Goal: Find specific page/section: Find specific page/section

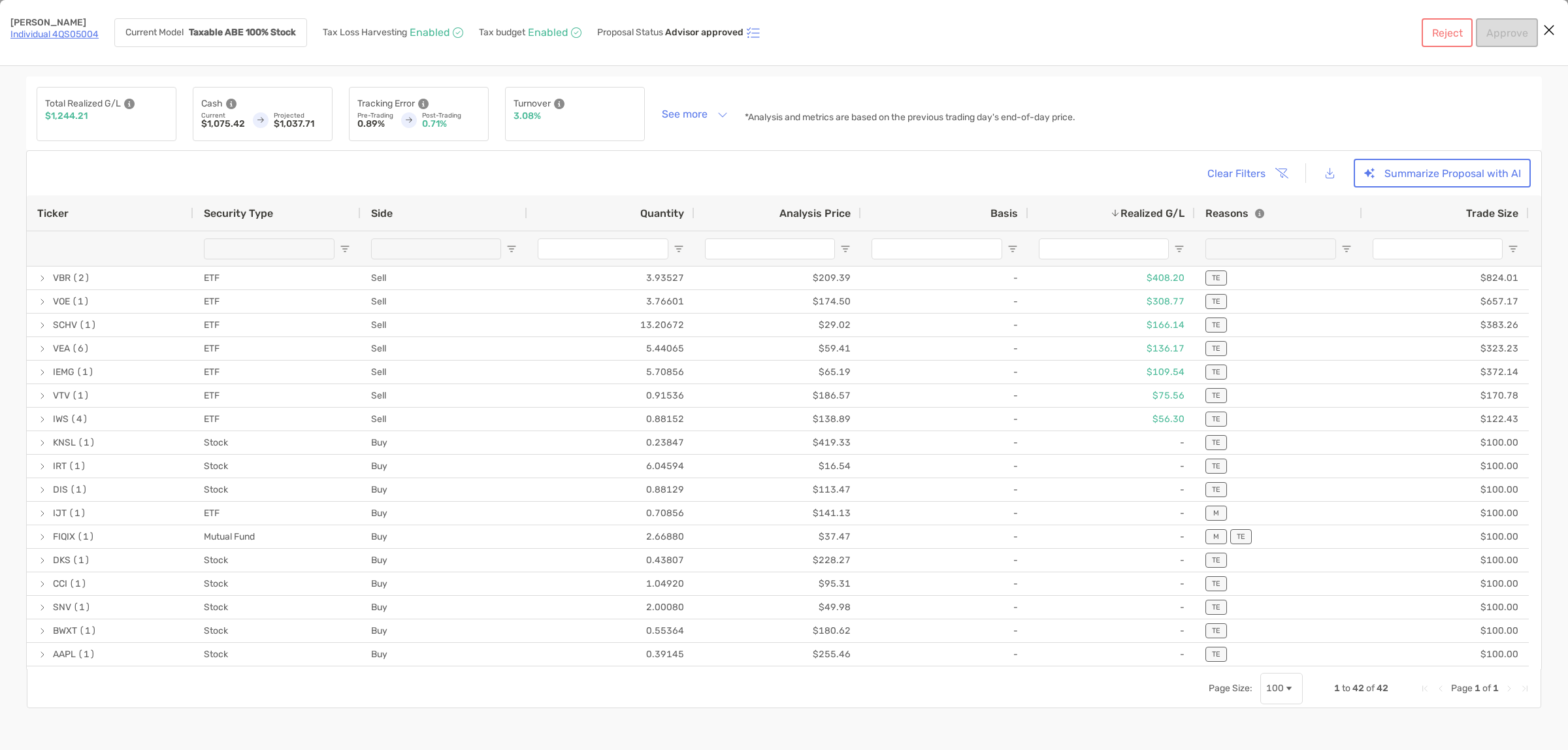
click at [1554, 31] on icon "Close modal" at bounding box center [1550, 30] width 12 height 16
click at [1546, 27] on icon "Close modal" at bounding box center [1550, 30] width 12 height 16
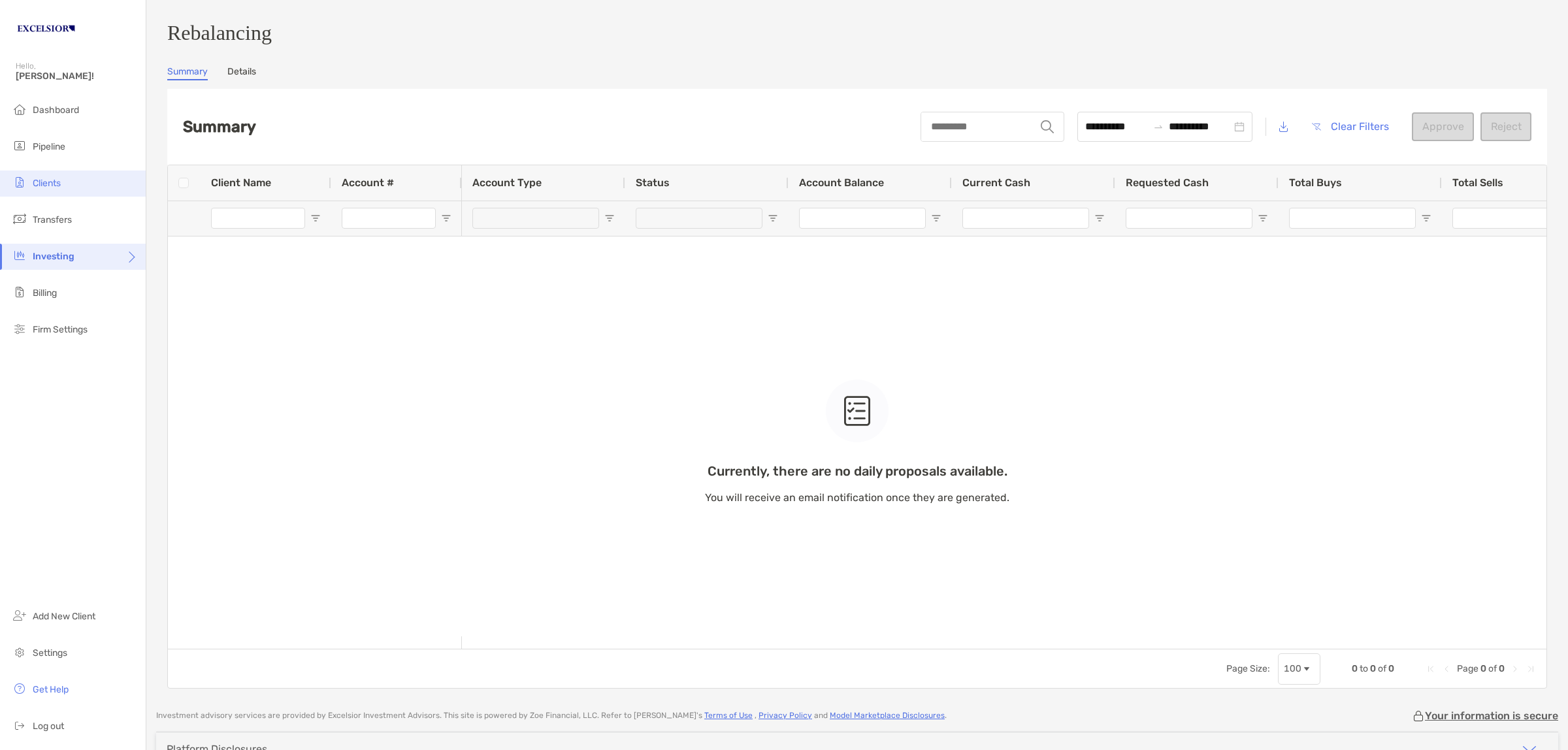
click at [46, 174] on li "Clients" at bounding box center [73, 184] width 146 height 26
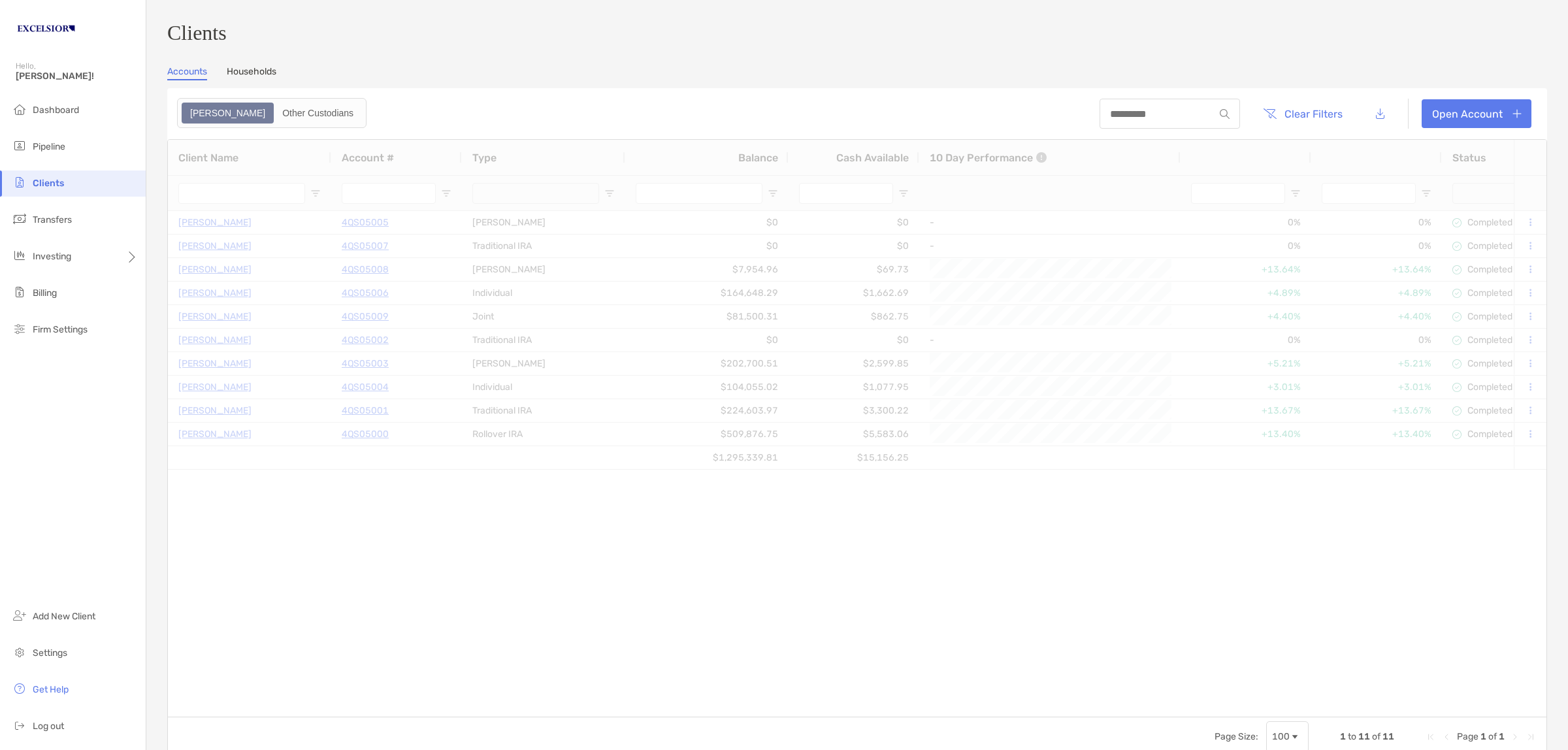
type input "**********"
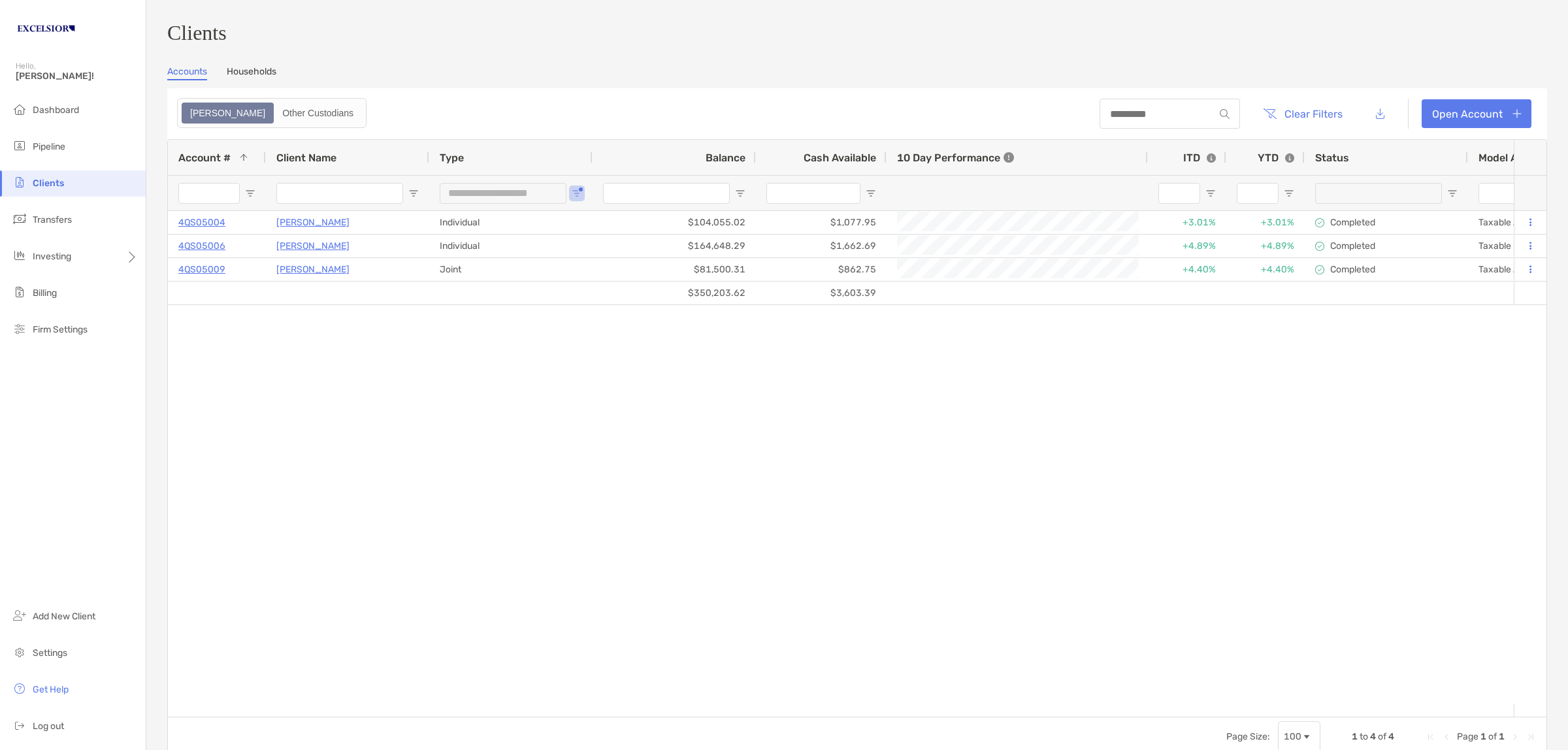
click at [262, 79] on link "Households" at bounding box center [251, 73] width 49 height 14
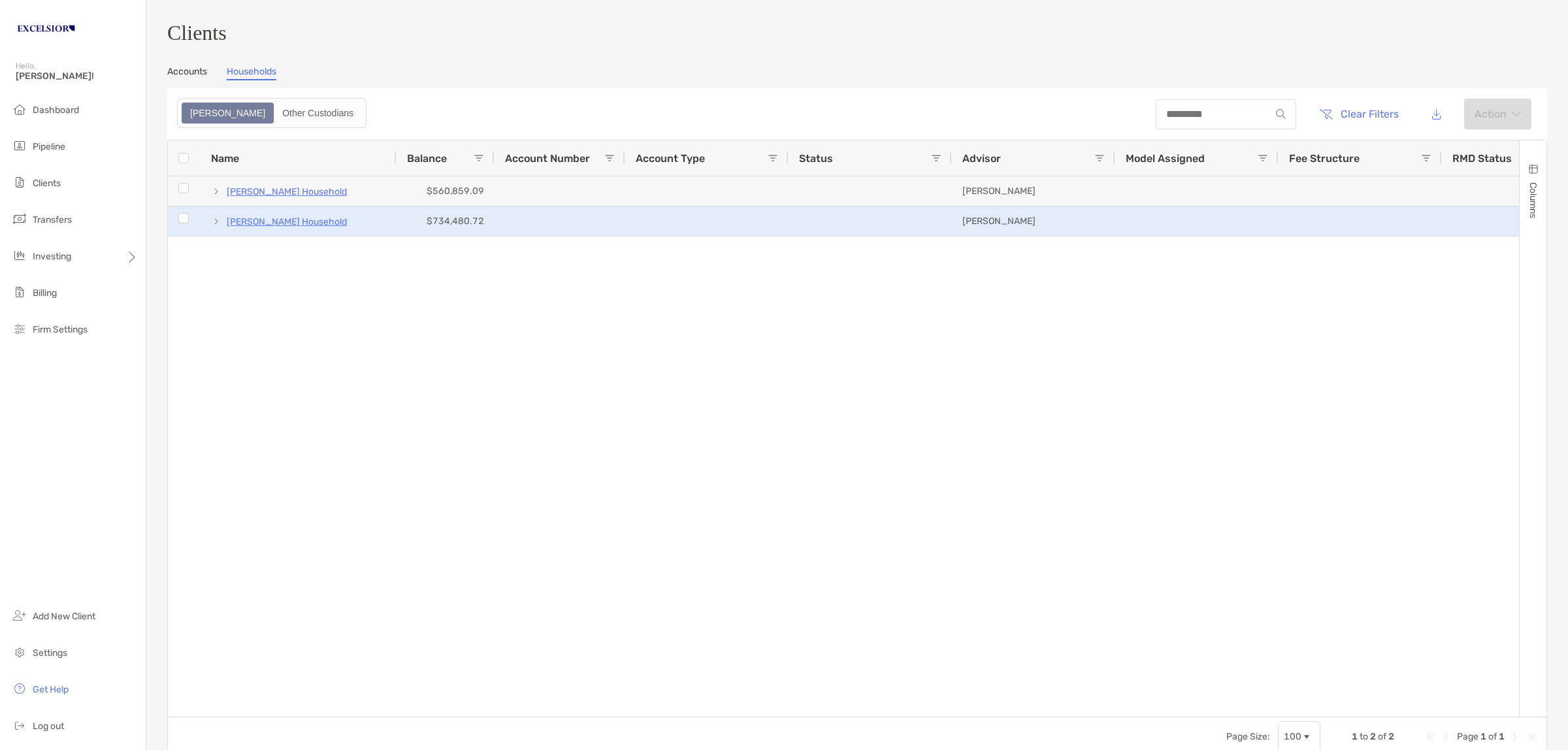
click at [253, 223] on p "[PERSON_NAME] Household" at bounding box center [287, 222] width 120 height 17
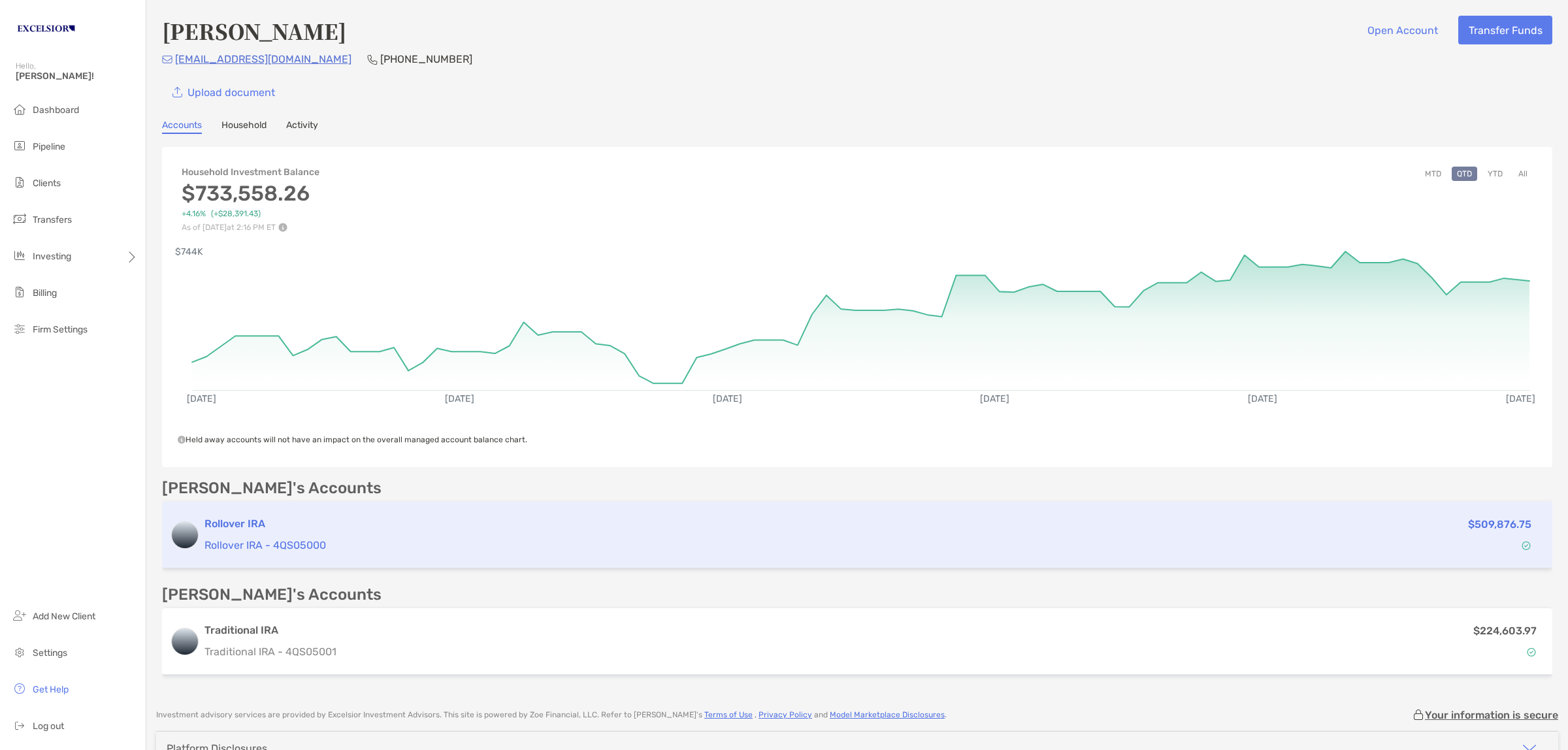
click at [238, 537] on p "Rollover IRA - 4QS05000" at bounding box center [746, 545] width 1082 height 17
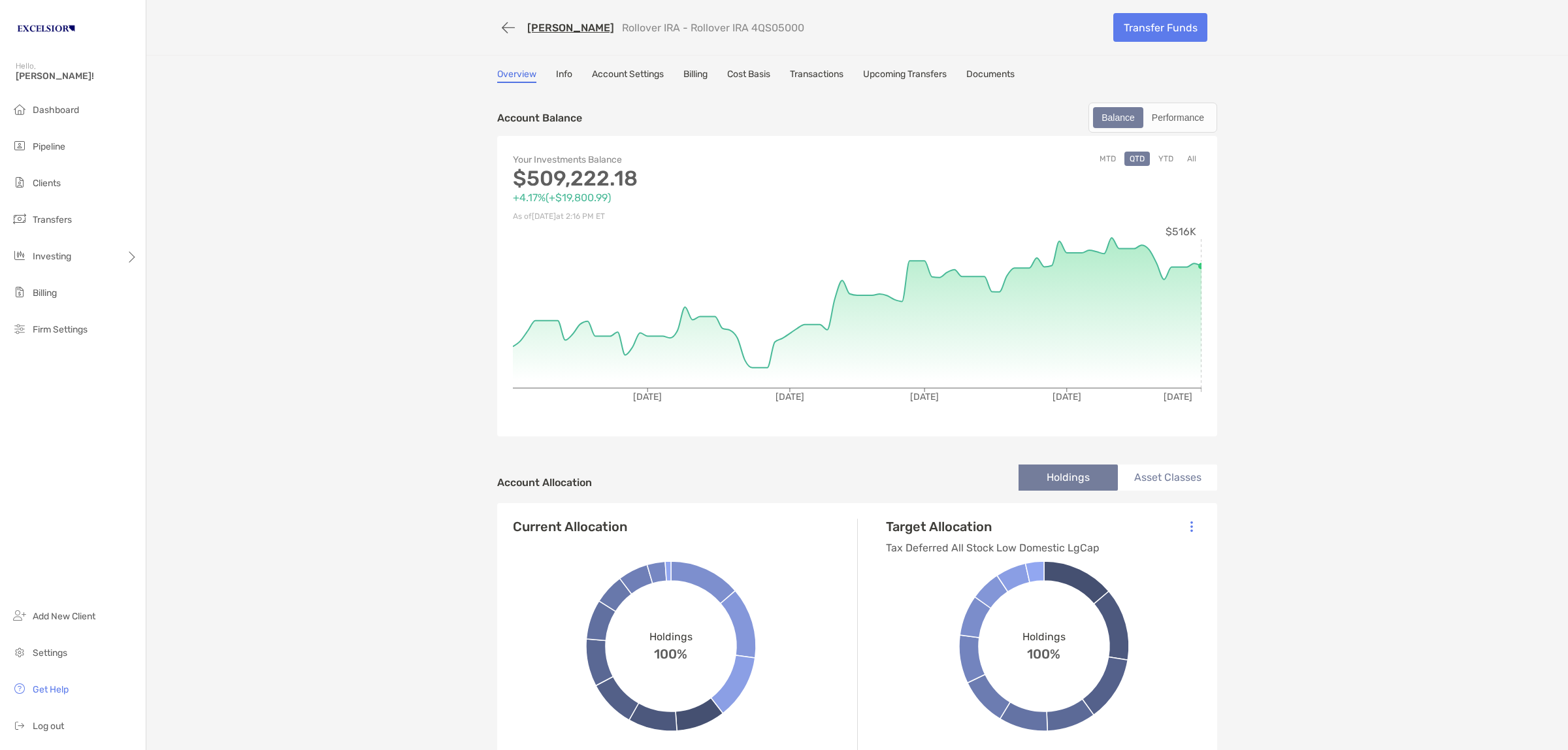
click at [985, 73] on link "Documents" at bounding box center [991, 75] width 49 height 14
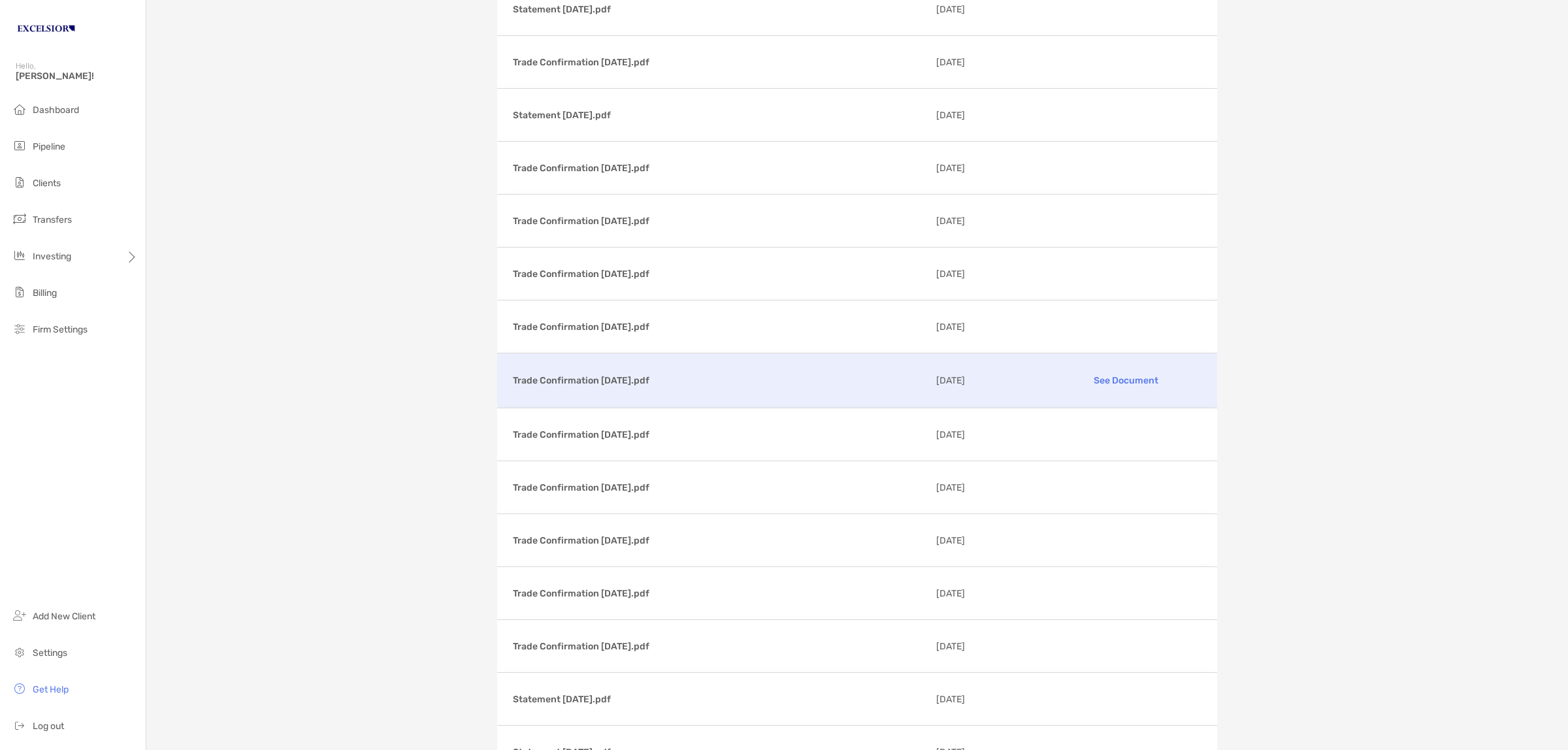
scroll to position [572, 0]
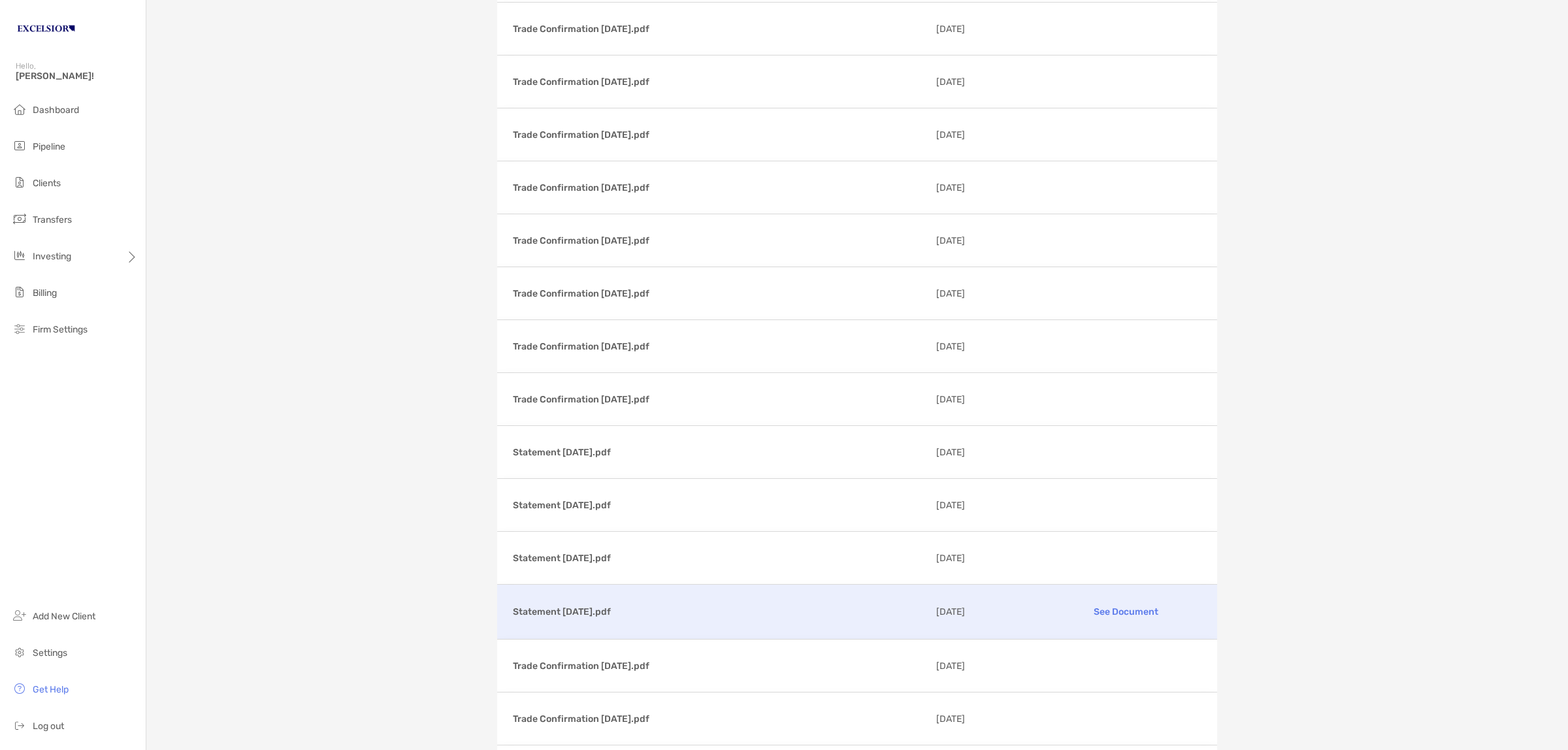
click at [600, 608] on p "Statement [DATE].pdf" at bounding box center [719, 612] width 413 height 17
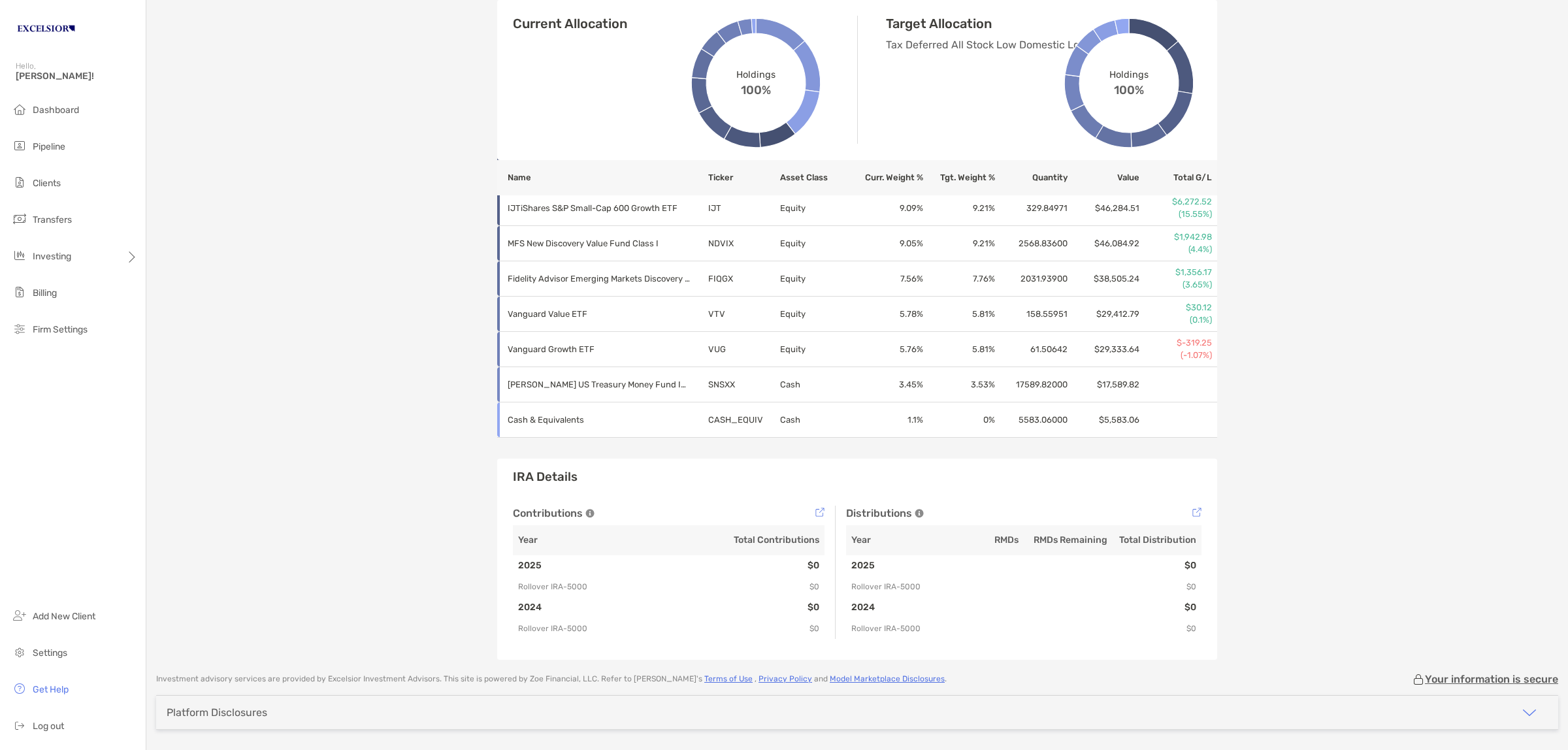
scroll to position [531, 0]
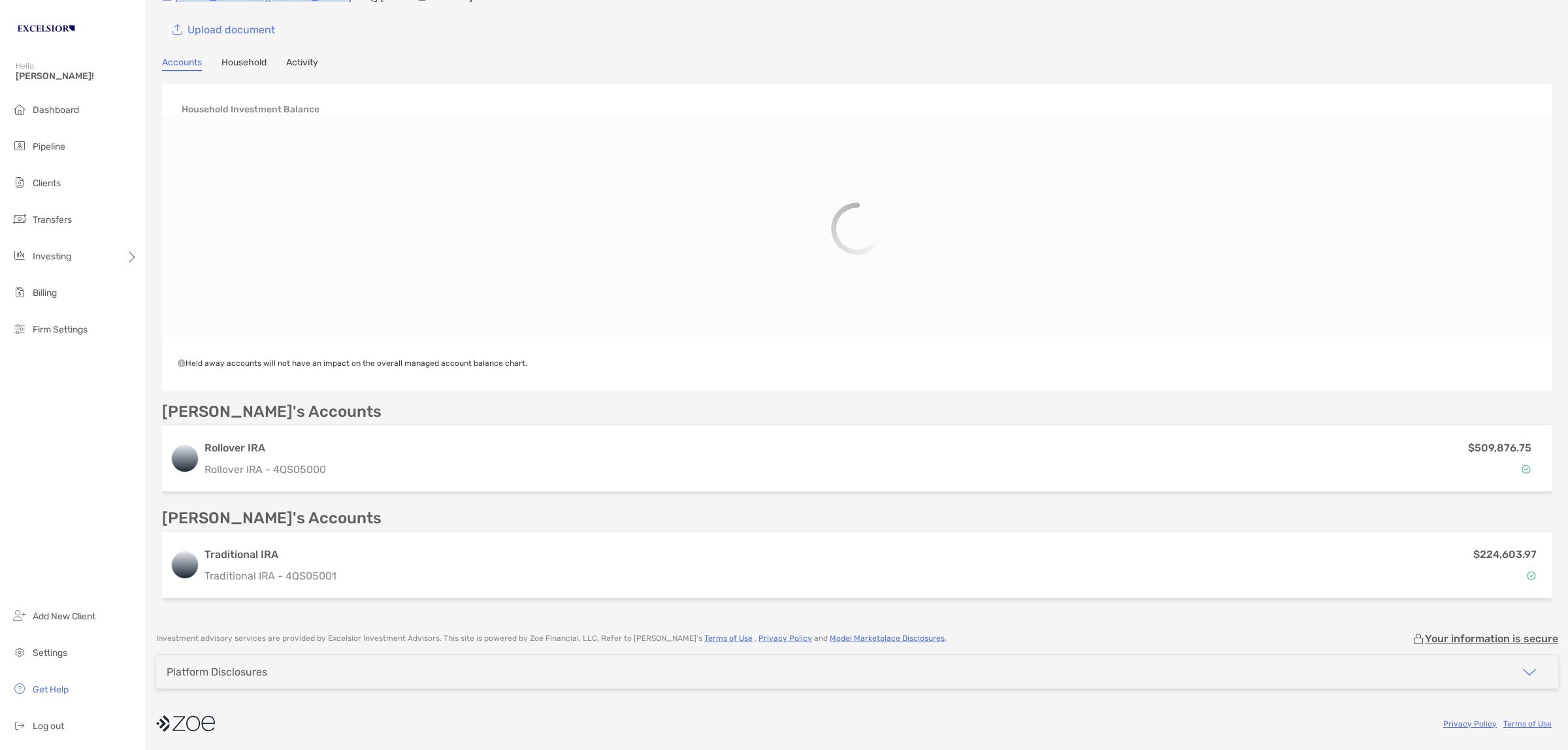
scroll to position [76, 0]
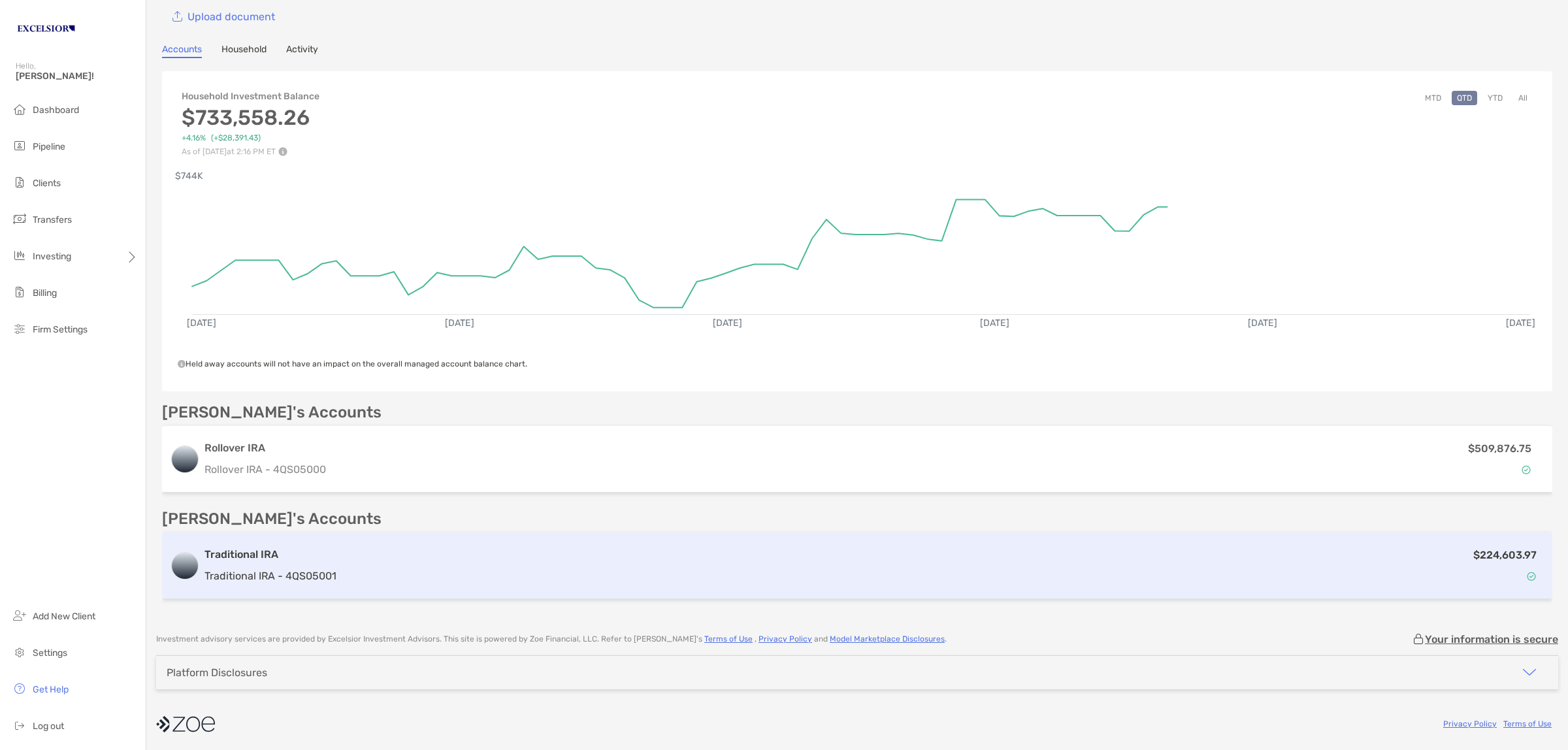
click at [272, 557] on h3 "Traditional IRA" at bounding box center [271, 554] width 132 height 16
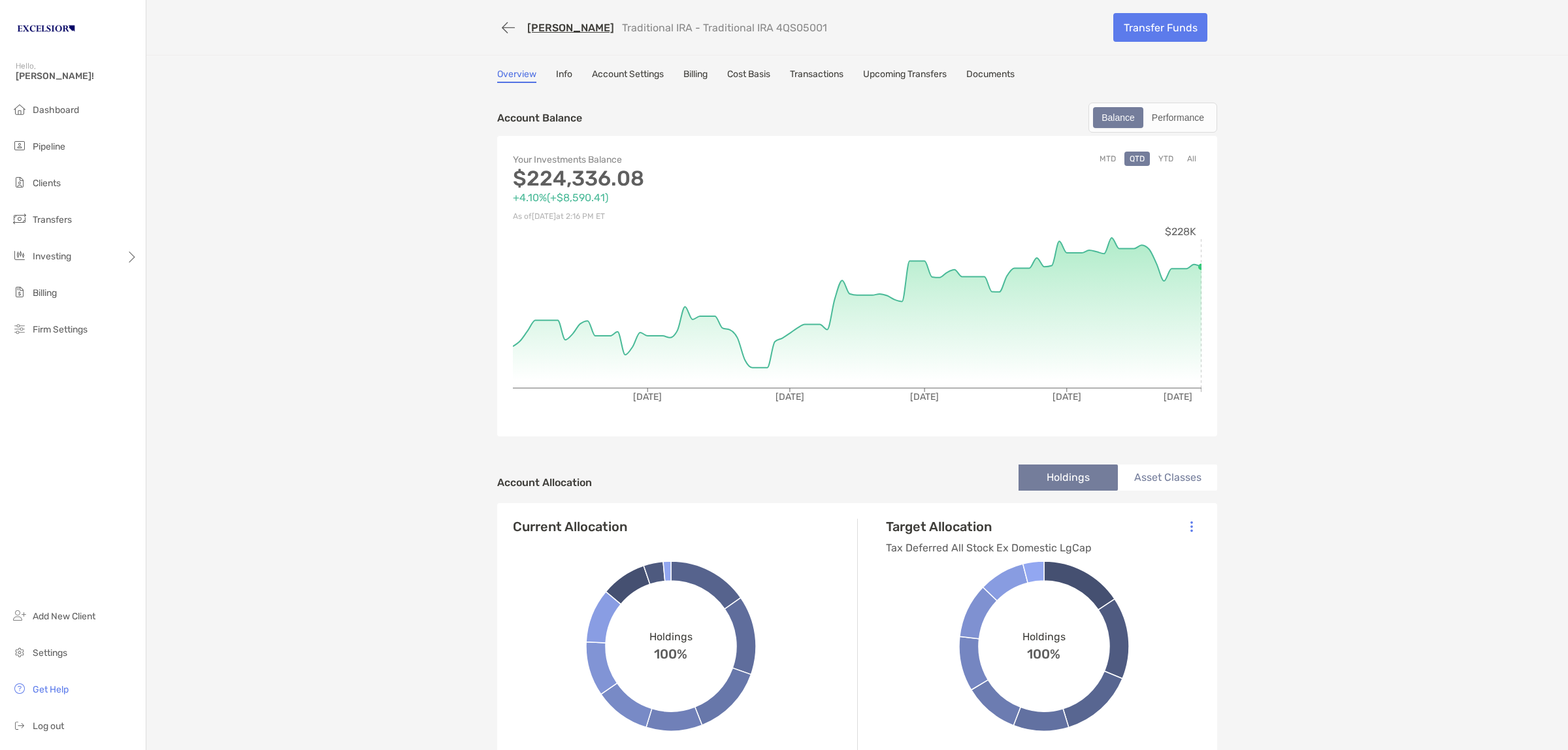
click at [990, 70] on link "Documents" at bounding box center [991, 75] width 49 height 14
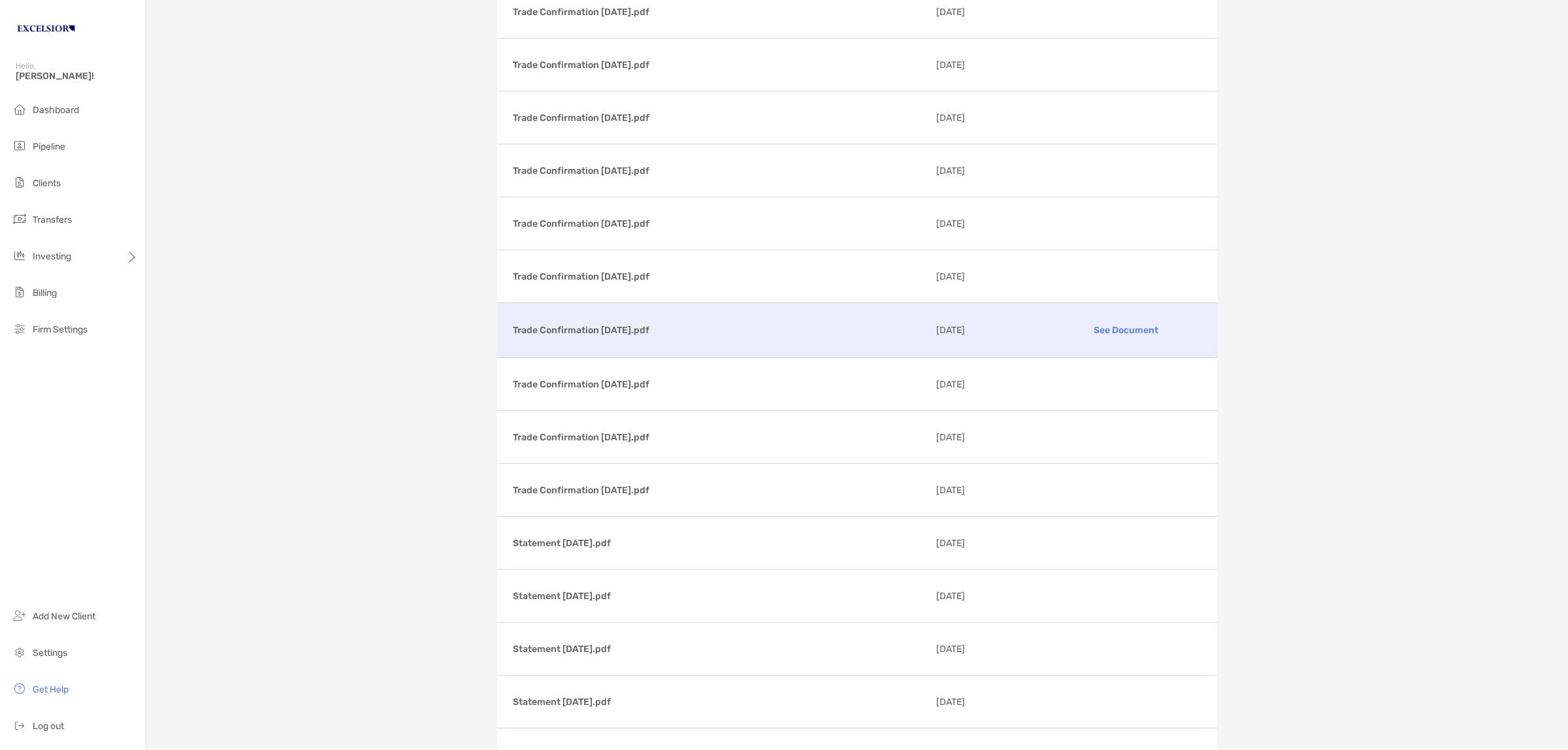
scroll to position [2204, 0]
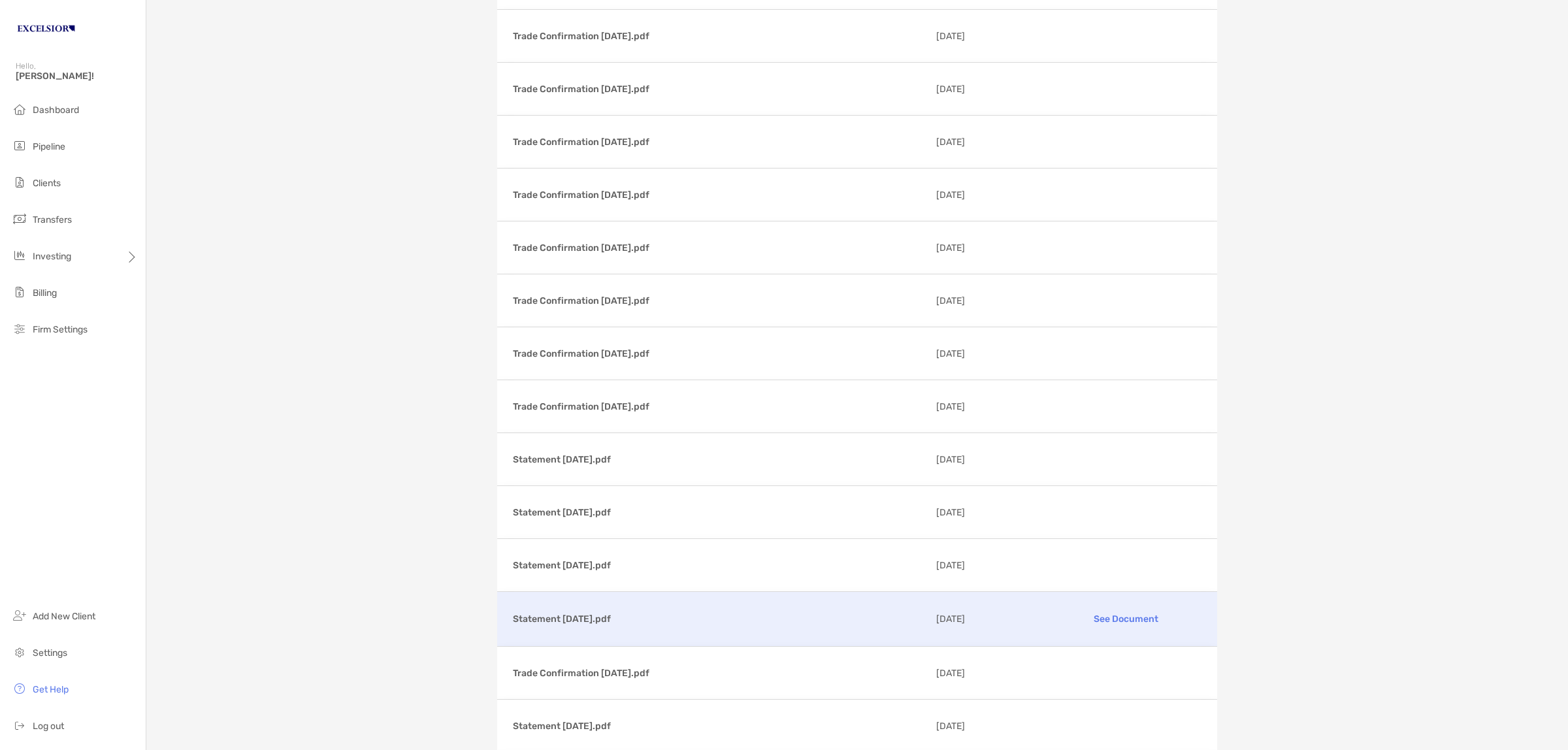
click at [592, 627] on p "Statement [DATE].pdf" at bounding box center [719, 619] width 413 height 17
